Goal: Task Accomplishment & Management: Use online tool/utility

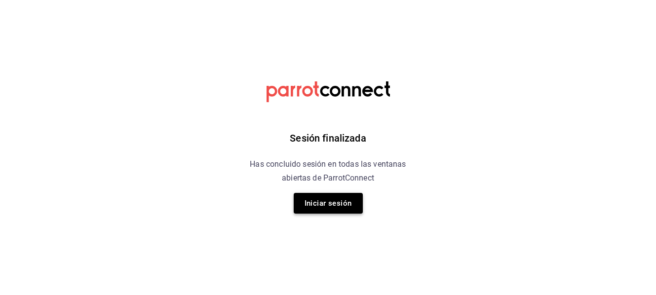
click at [309, 204] on button "Iniciar sesión" at bounding box center [328, 203] width 69 height 21
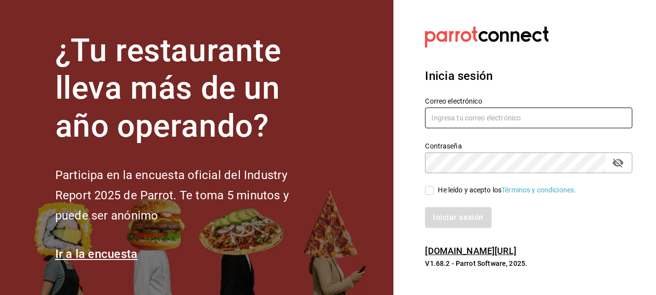
type input "[EMAIL_ADDRESS][DOMAIN_NAME]"
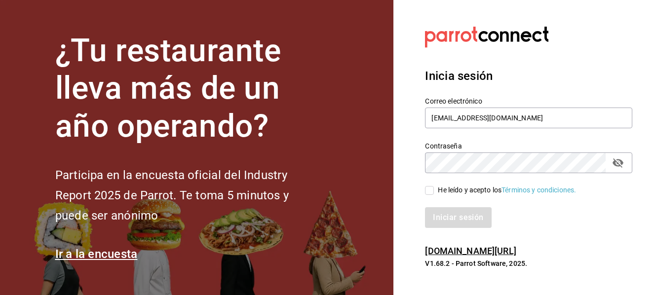
click at [435, 192] on span "He leído y acepto los Términos y condiciones." at bounding box center [505, 190] width 142 height 10
click at [434, 192] on input "He leído y acepto los Términos y condiciones." at bounding box center [429, 190] width 9 height 9
checkbox input "true"
click at [450, 219] on button "Iniciar sesión" at bounding box center [458, 217] width 67 height 21
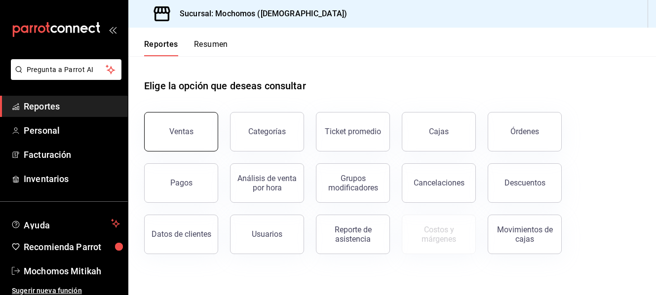
click at [191, 137] on button "Ventas" at bounding box center [181, 131] width 74 height 39
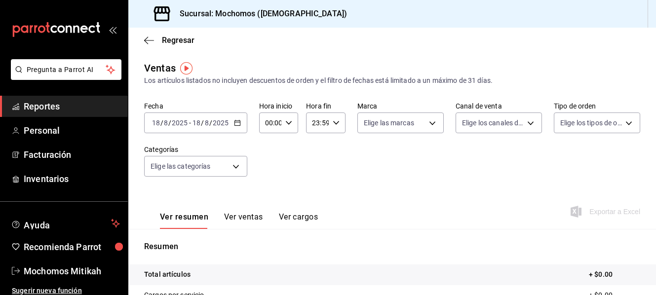
drag, startPoint x: 245, startPoint y: 122, endPoint x: 236, endPoint y: 122, distance: 9.4
click at [236, 122] on \(Stroke\) "button" at bounding box center [236, 122] width 5 height 0
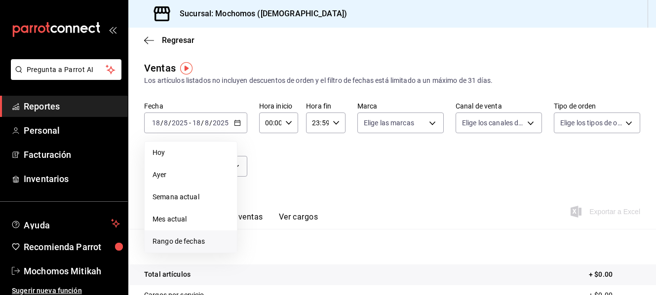
click at [201, 236] on span "Rango de fechas" at bounding box center [190, 241] width 76 height 10
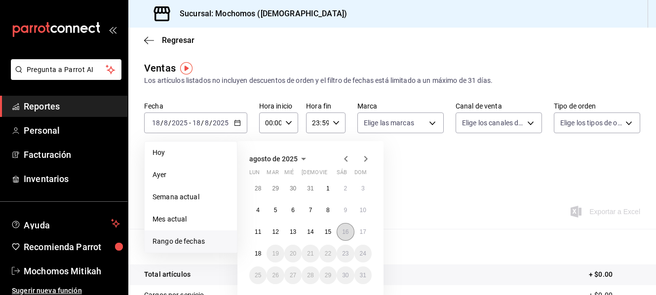
click at [344, 234] on abbr "16" at bounding box center [345, 232] width 6 height 7
click at [349, 236] on button "16" at bounding box center [345, 232] width 17 height 18
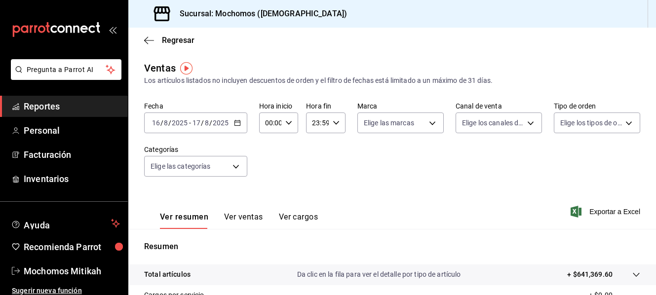
click at [288, 122] on icon "button" at bounding box center [288, 122] width 7 height 7
click at [267, 164] on span "05" at bounding box center [268, 168] width 3 height 8
type input "05:00"
click at [333, 123] on div at bounding box center [328, 147] width 656 height 295
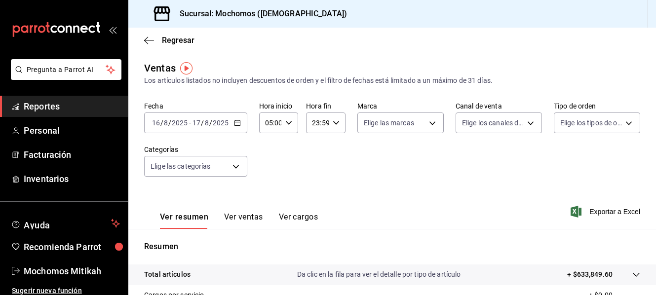
click at [333, 123] on div "00 01 02 03 04 05 06 07 08 09 10 11 12 13 14 15 16 17 18 19 20 21 22 23 00 01 0…" at bounding box center [328, 149] width 656 height 292
click at [334, 121] on icon "button" at bounding box center [336, 122] width 7 height 7
click at [316, 167] on span "05" at bounding box center [313, 168] width 3 height 8
click at [332, 148] on span "00" at bounding box center [333, 148] width 3 height 8
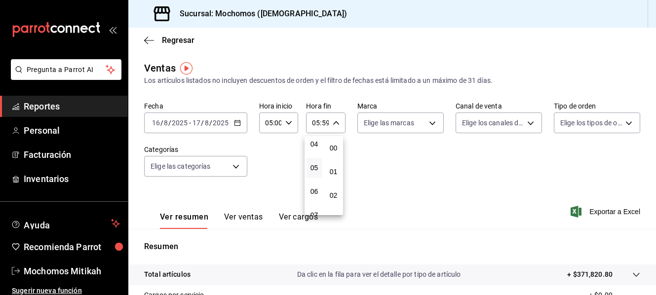
type input "05:00"
click at [613, 215] on div at bounding box center [328, 147] width 656 height 295
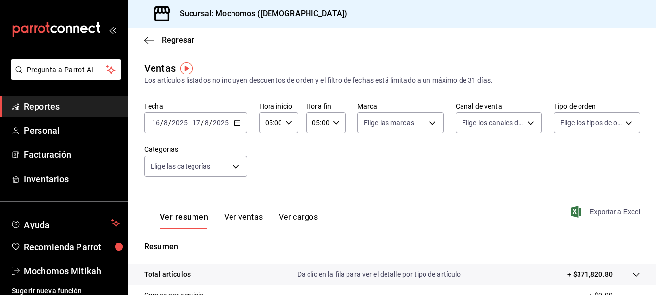
click at [587, 211] on span "Exportar a Excel" at bounding box center [606, 212] width 68 height 12
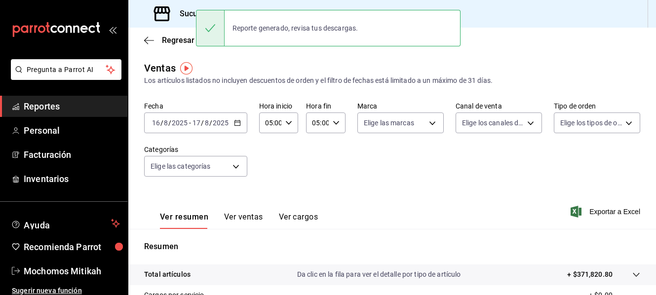
click at [237, 123] on icon "button" at bounding box center [237, 122] width 7 height 7
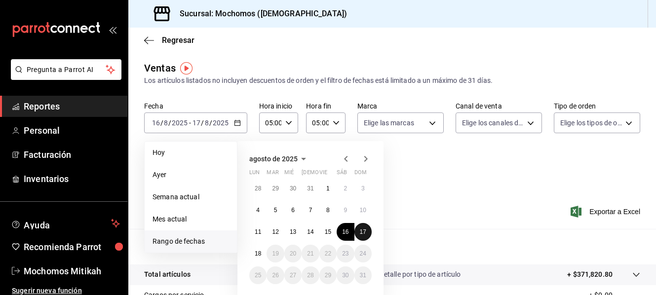
click at [365, 233] on abbr "17" at bounding box center [363, 232] width 6 height 7
click at [259, 250] on button "18" at bounding box center [257, 254] width 17 height 18
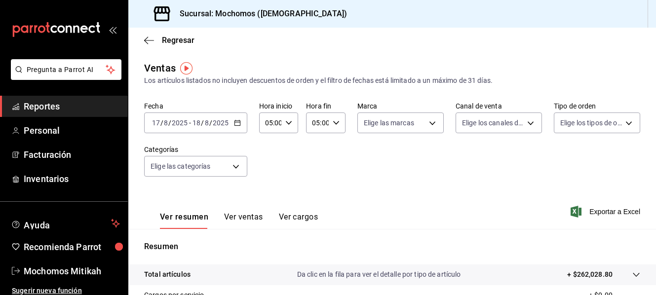
click at [577, 210] on span "Exportar a Excel" at bounding box center [606, 212] width 68 height 12
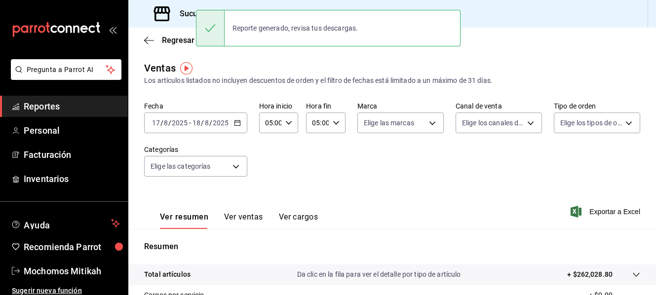
click at [235, 124] on icon "button" at bounding box center [237, 122] width 7 height 7
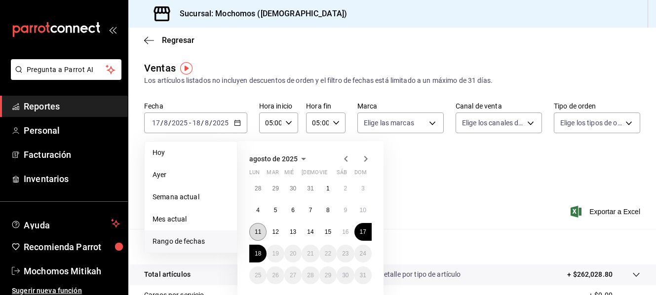
click at [262, 230] on button "11" at bounding box center [257, 232] width 17 height 18
click at [262, 252] on button "18" at bounding box center [257, 254] width 17 height 18
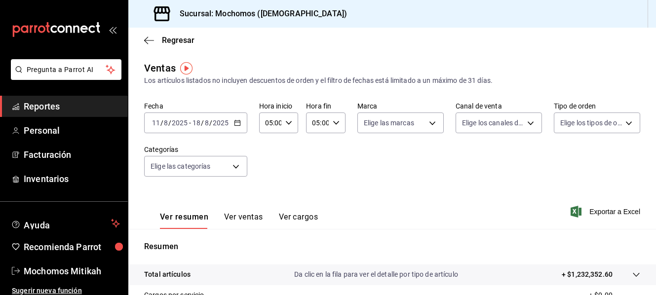
click at [589, 225] on div "Ver resumen Ver ventas Ver cargos Exportar a Excel" at bounding box center [392, 209] width 528 height 40
click at [589, 218] on div "Ver resumen Ver ventas Ver cargos Exportar a Excel" at bounding box center [392, 209] width 528 height 40
click at [588, 216] on span "Exportar a Excel" at bounding box center [606, 212] width 68 height 12
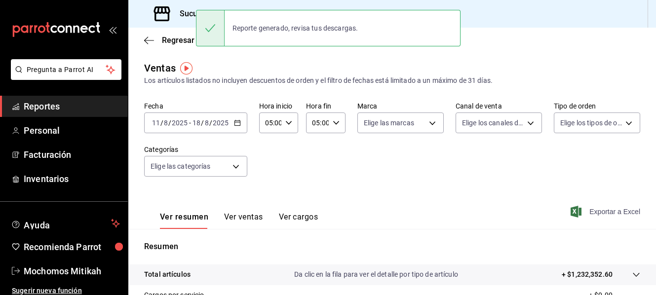
click at [592, 211] on span "Exportar a Excel" at bounding box center [606, 212] width 68 height 12
